Goal: Transaction & Acquisition: Purchase product/service

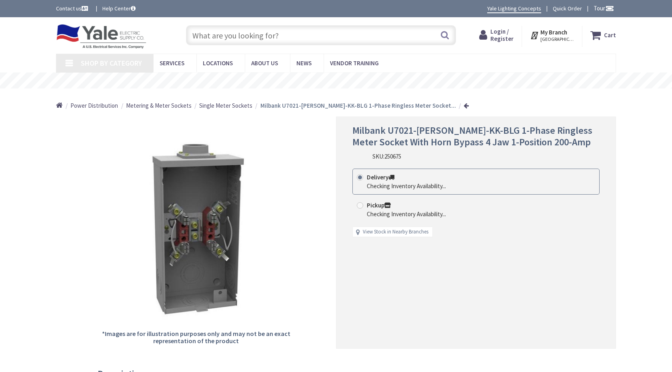
type input "[GEOGRAPHIC_DATA], [GEOGRAPHIC_DATA]"
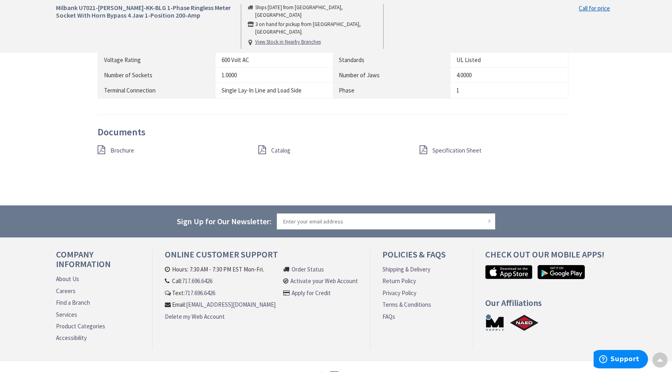
scroll to position [670, 0]
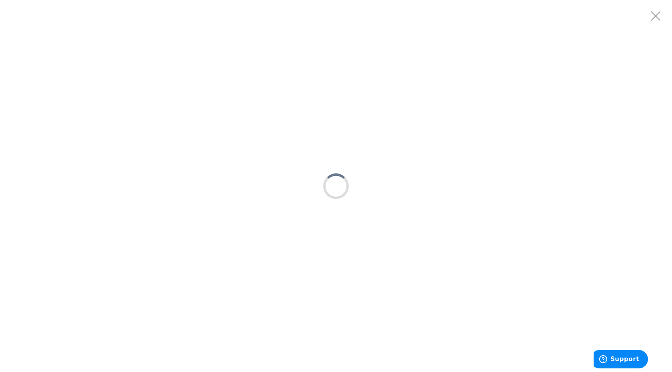
click at [178, 239] on div at bounding box center [336, 186] width 672 height 372
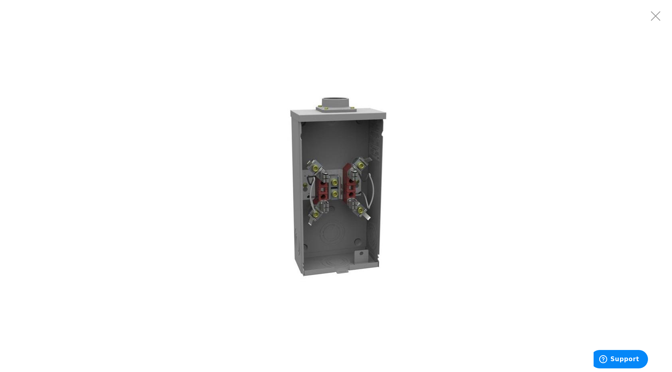
click at [316, 189] on img at bounding box center [336, 186] width 200 height 200
